Goal: Information Seeking & Learning: Learn about a topic

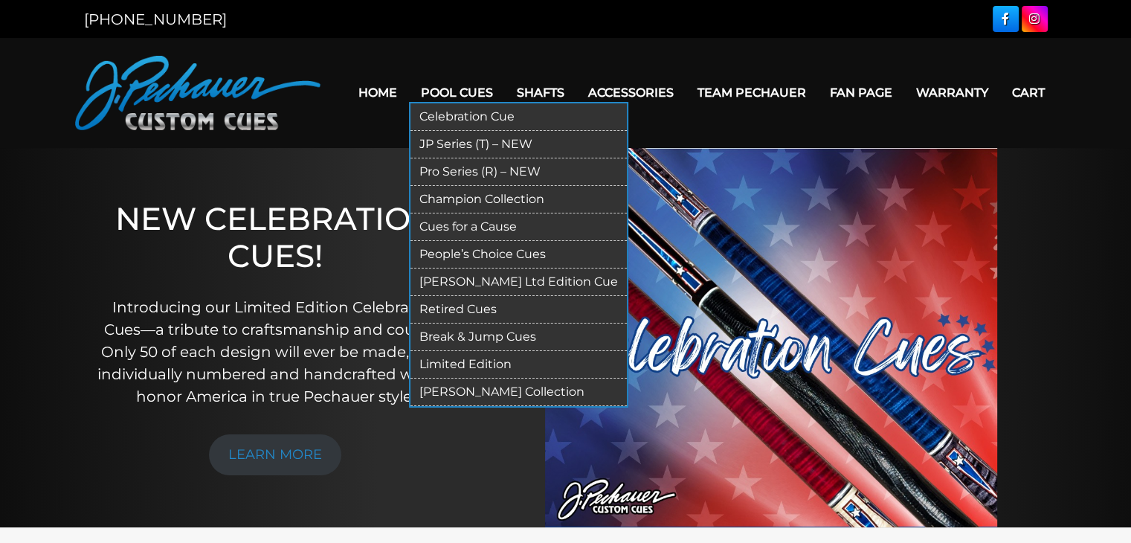
click at [464, 89] on link "Pool Cues" at bounding box center [457, 93] width 96 height 38
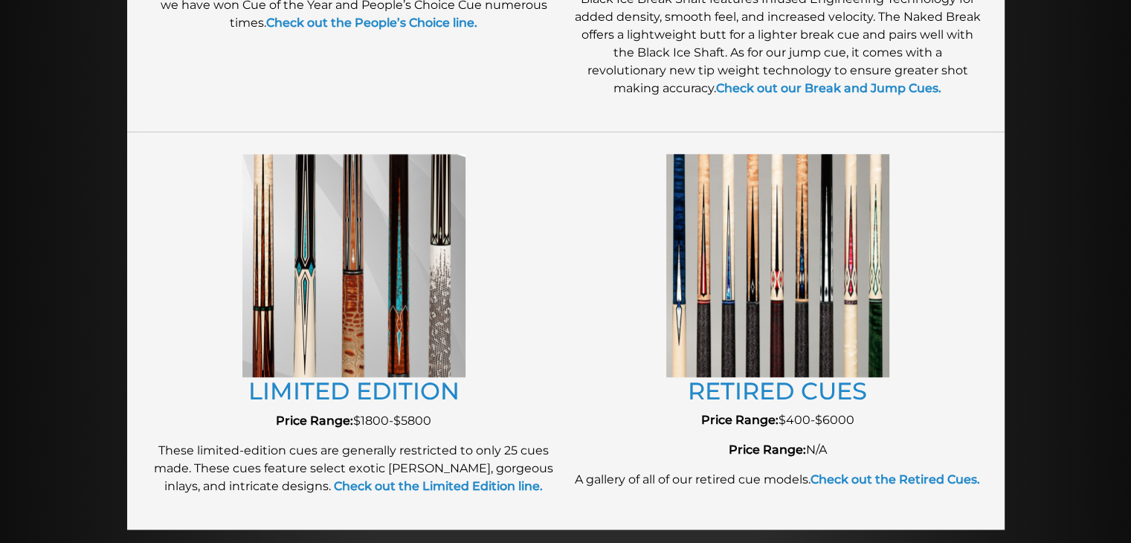
scroll to position [1596, 0]
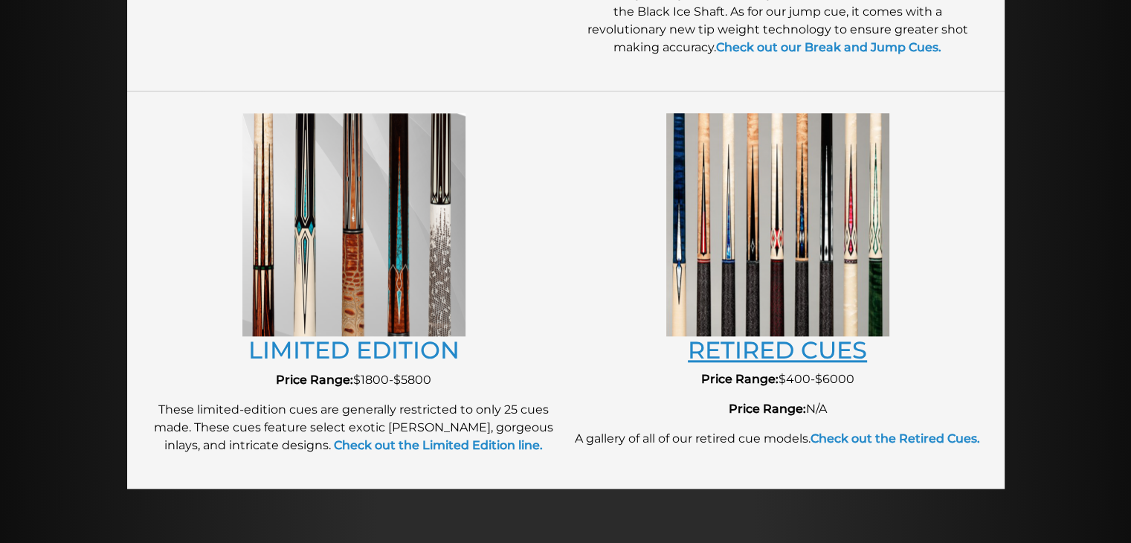
click at [747, 352] on link "RETIRED CUES" at bounding box center [777, 349] width 179 height 29
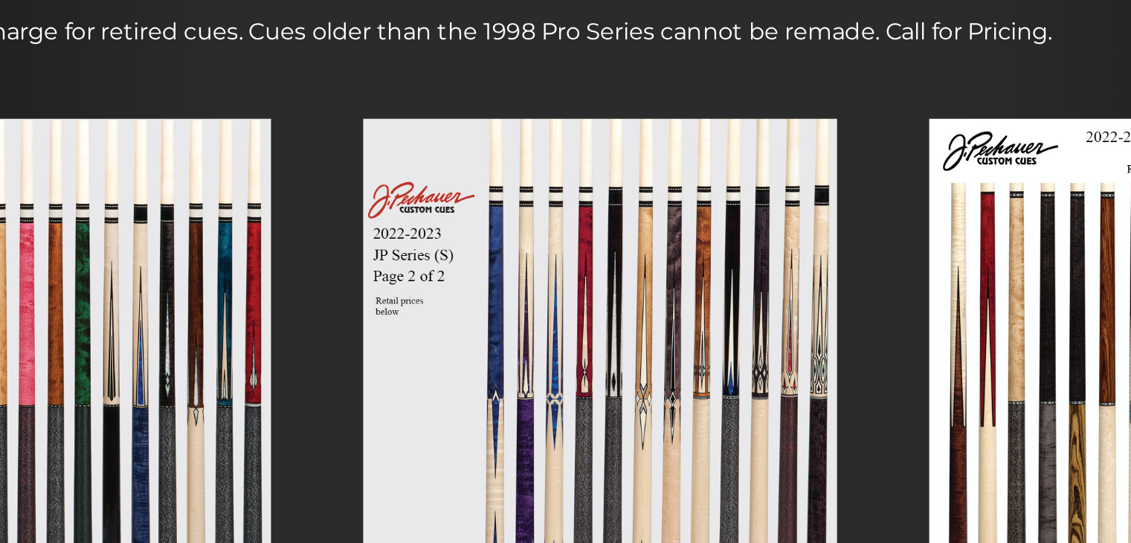
scroll to position [206, 0]
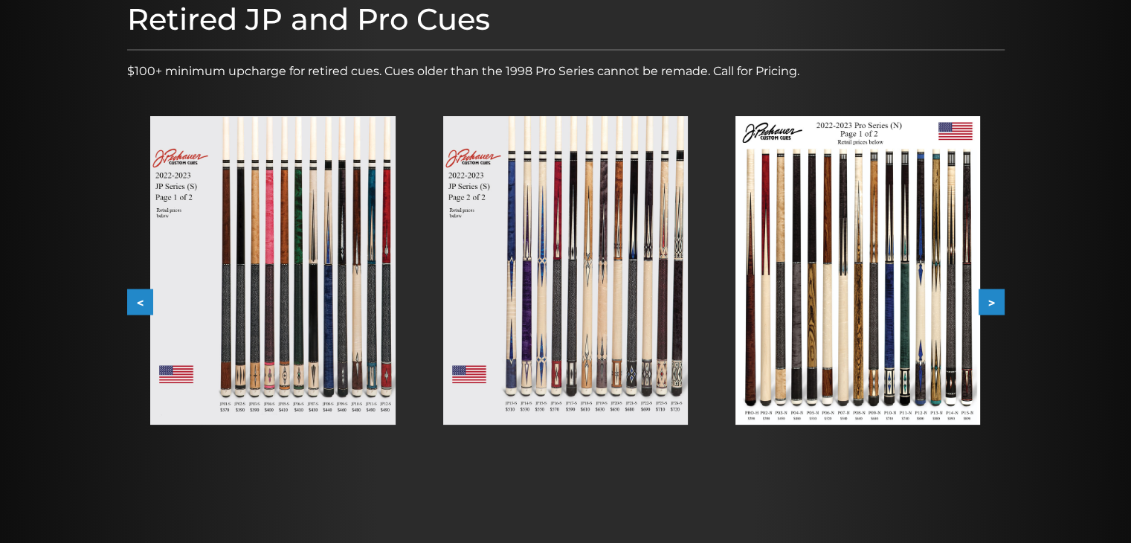
click at [235, 266] on img at bounding box center [272, 270] width 245 height 309
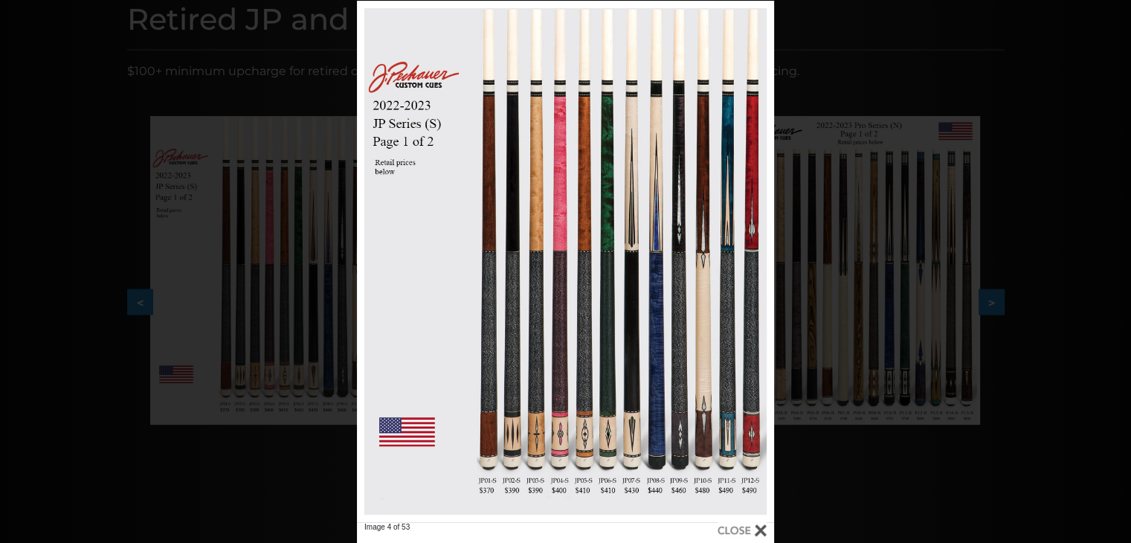
click at [235, 266] on div "Image 4 of 53" at bounding box center [565, 272] width 1131 height 543
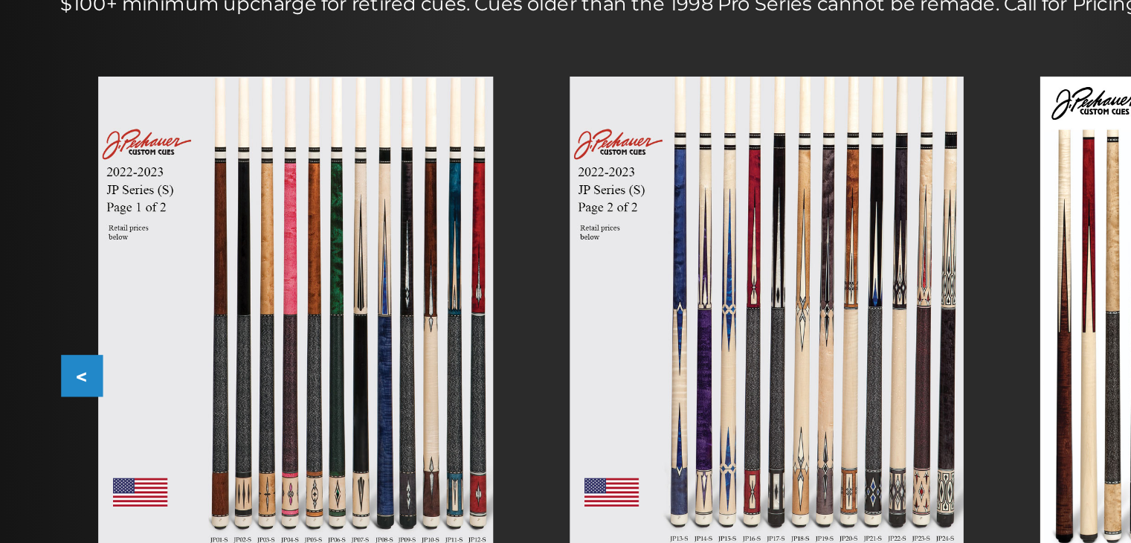
scroll to position [173, 0]
